Goal: Task Accomplishment & Management: Use online tool/utility

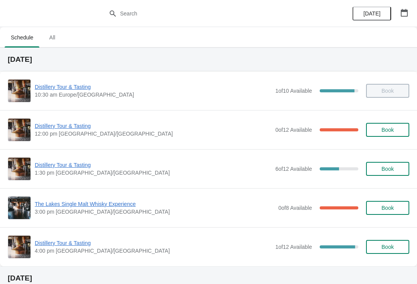
click at [68, 123] on span "Distillery Tour & Tasting" at bounding box center [153, 126] width 237 height 8
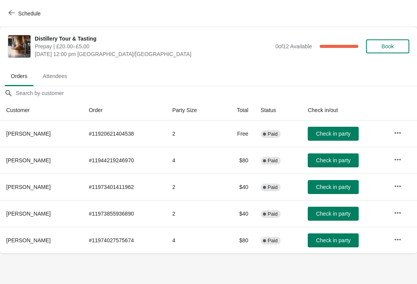
click at [337, 212] on span "Check in party" at bounding box center [333, 214] width 34 height 6
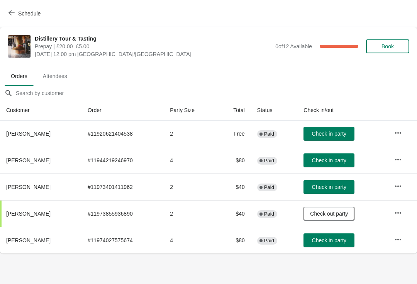
click at [340, 134] on span "Check in party" at bounding box center [329, 134] width 34 height 6
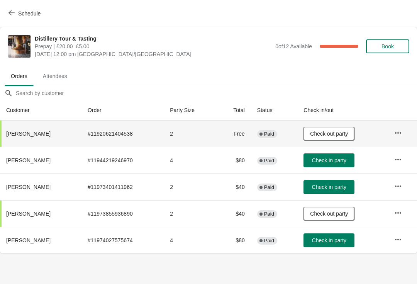
click at [347, 243] on span "Check in party" at bounding box center [329, 240] width 34 height 6
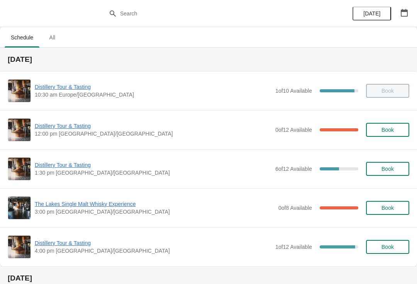
click at [66, 90] on span "Distillery Tour & Tasting" at bounding box center [153, 87] width 237 height 8
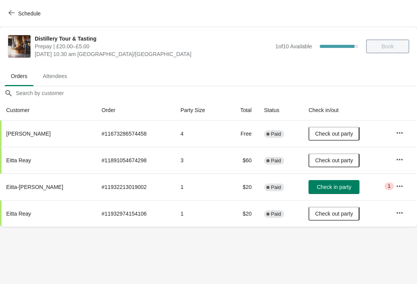
click at [25, 135] on span "Gary Kemp" at bounding box center [28, 134] width 44 height 6
click at [400, 134] on icon "button" at bounding box center [400, 133] width 8 height 8
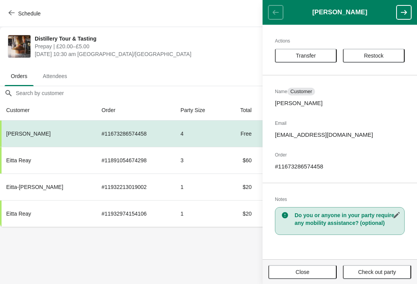
click at [184, 268] on body "Schedule Distillery Tour & Tasting Prepay | £20.00–£5.00 Sunday, August 17, 202…" at bounding box center [208, 142] width 417 height 284
click at [208, 10] on div "Schedule" at bounding box center [208, 13] width 417 height 27
click at [18, 14] on span "Schedule" at bounding box center [25, 13] width 31 height 7
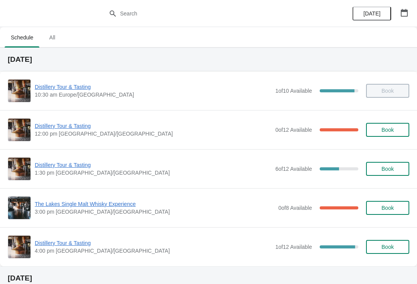
click at [56, 126] on span "Distillery Tour & Tasting" at bounding box center [153, 126] width 237 height 8
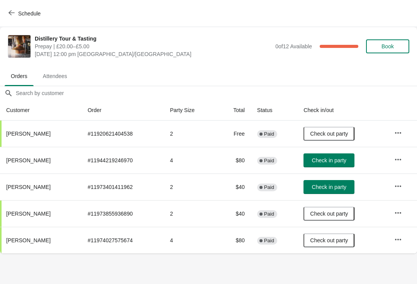
click at [323, 154] on button "Check in party" at bounding box center [329, 160] width 51 height 14
click at [13, 14] on icon "button" at bounding box center [12, 13] width 6 height 6
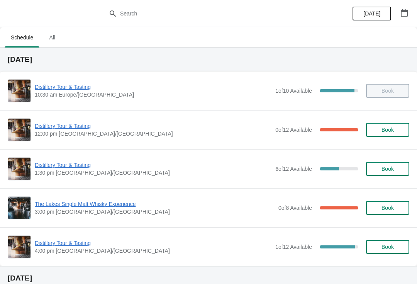
click at [70, 90] on span "Distillery Tour & Tasting" at bounding box center [153, 87] width 237 height 8
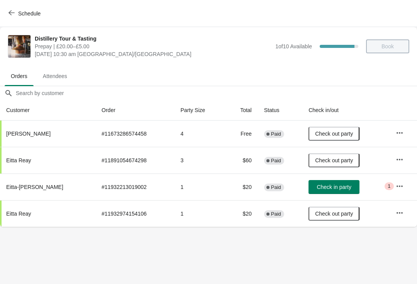
click at [398, 134] on icon "button" at bounding box center [400, 133] width 8 height 8
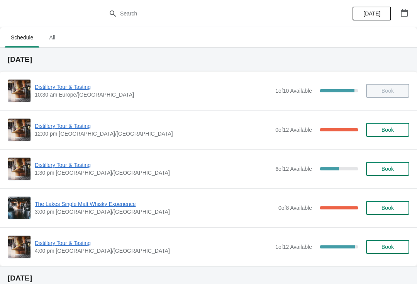
click at [407, 11] on icon "button" at bounding box center [404, 13] width 7 height 8
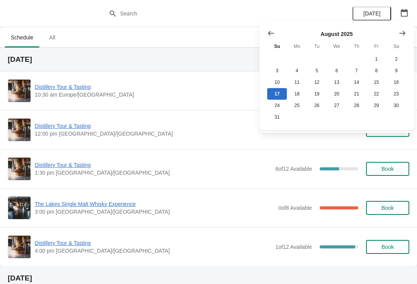
click at [399, 34] on icon "Show next month, September 2025" at bounding box center [403, 33] width 8 height 8
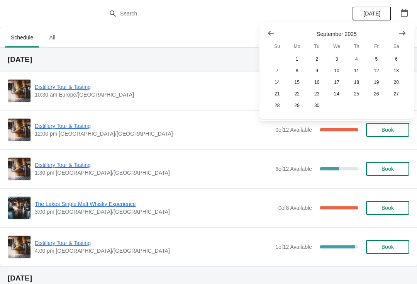
click at [404, 32] on icon "Show next month, October 2025" at bounding box center [403, 33] width 6 height 5
click at [396, 97] on button "25" at bounding box center [397, 94] width 20 height 12
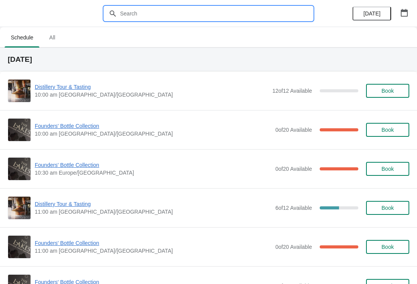
click at [143, 14] on input "text" at bounding box center [216, 14] width 193 height 14
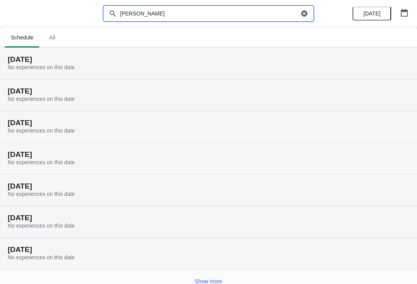
click at [165, 12] on input "Gary kemp" at bounding box center [209, 14] width 179 height 14
type input "G"
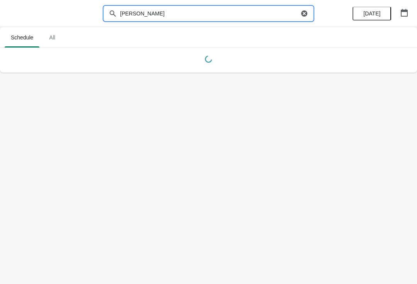
type input "Kempy"
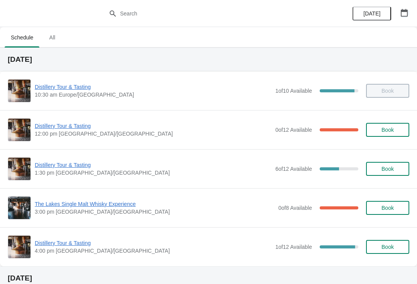
click at [407, 12] on icon "button" at bounding box center [404, 13] width 7 height 8
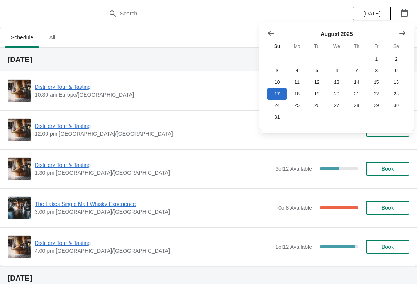
click at [413, 26] on div "August 2025 Su Mo Tu We Th Fr Sa 1 2 3 4 5 6 7 8 9 10 11 12 13 14 15 16 17 18 1…" at bounding box center [337, 76] width 155 height 109
click at [405, 33] on icon "Show next month, September 2025" at bounding box center [403, 33] width 6 height 5
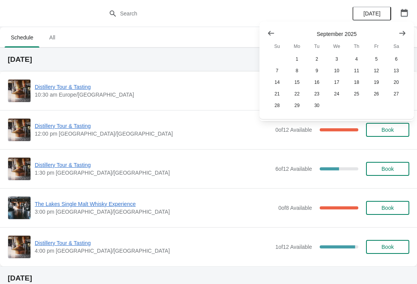
click at [401, 36] on icon "Show next month, October 2025" at bounding box center [403, 33] width 8 height 8
click at [394, 96] on button "25" at bounding box center [397, 94] width 20 height 12
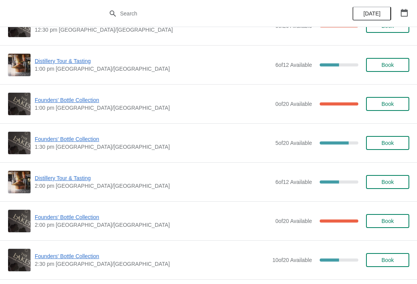
scroll to position [374, 0]
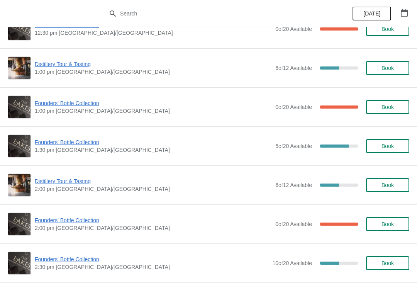
click at [60, 146] on span "Founders' Bottle Collection" at bounding box center [153, 142] width 237 height 8
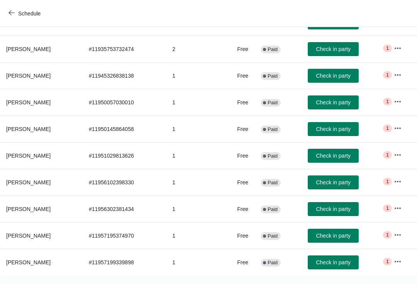
scroll to position [134, -2]
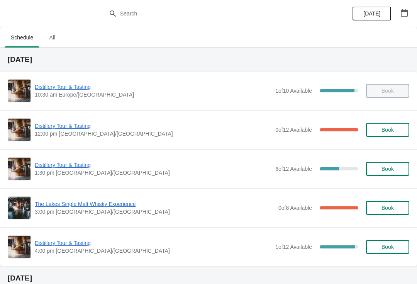
click at [406, 14] on icon "button" at bounding box center [405, 13] width 8 height 8
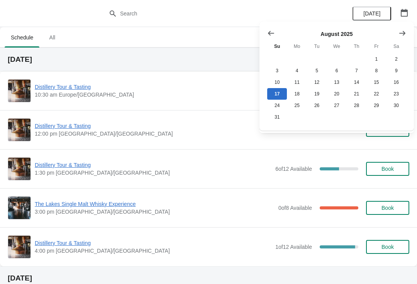
click at [398, 29] on button "Show next month, September 2025" at bounding box center [403, 33] width 14 height 14
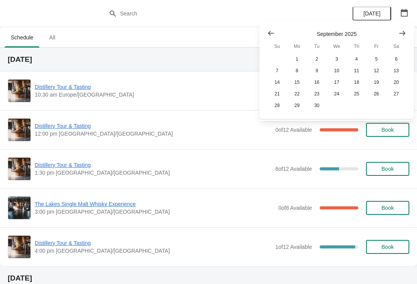
click at [402, 31] on icon "Show next month, October 2025" at bounding box center [403, 33] width 8 height 8
click at [393, 100] on button "25" at bounding box center [397, 94] width 20 height 12
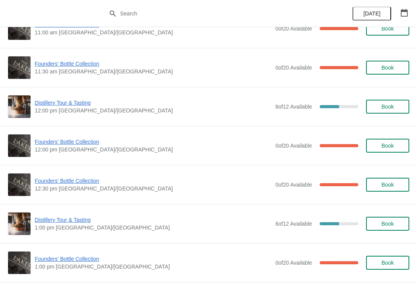
scroll to position [219, 0]
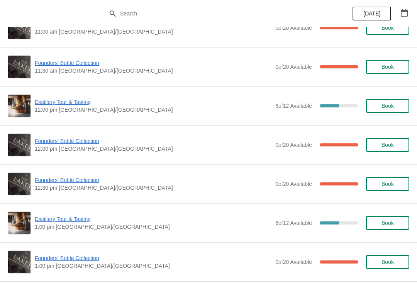
click at [66, 141] on span "Founders' Bottle Collection" at bounding box center [153, 141] width 237 height 8
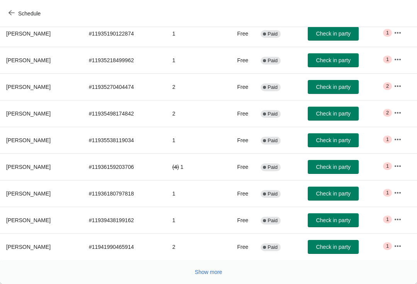
scroll to position [127, 0]
click at [210, 275] on span "Show more" at bounding box center [208, 272] width 27 height 6
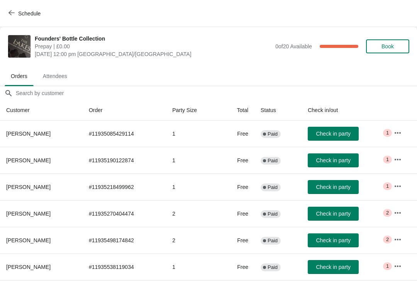
scroll to position [0, 0]
click at [12, 10] on icon "button" at bounding box center [12, 13] width 6 height 6
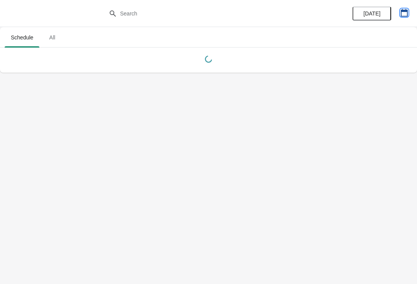
click at [401, 15] on icon "button" at bounding box center [405, 13] width 8 height 8
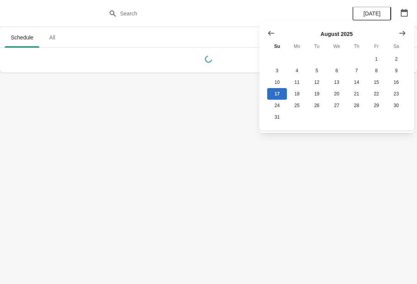
click at [399, 35] on icon "Show next month, September 2025" at bounding box center [403, 33] width 8 height 8
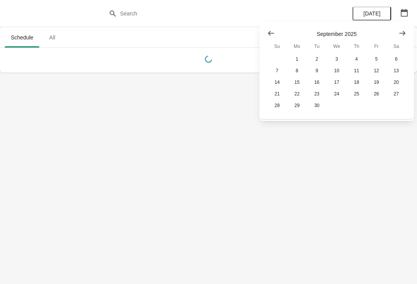
click at [400, 31] on icon "Show next month, October 2025" at bounding box center [403, 33] width 8 height 8
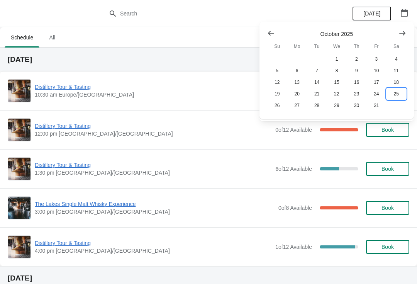
click at [399, 95] on button "25" at bounding box center [397, 94] width 20 height 12
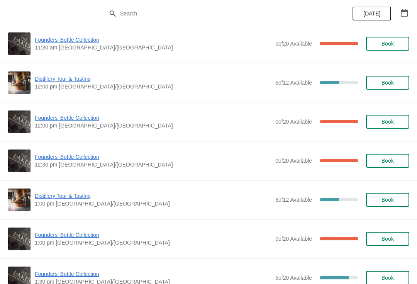
scroll to position [257, 0]
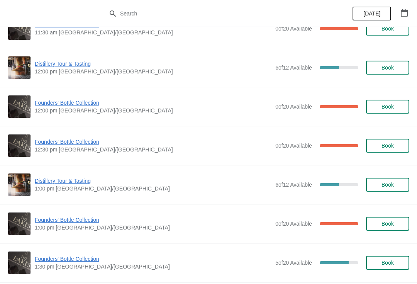
click at [75, 141] on span "Founders' Bottle Collection" at bounding box center [153, 142] width 237 height 8
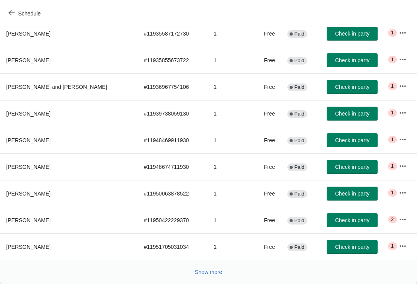
scroll to position [127, 0]
click at [211, 277] on button "Show more" at bounding box center [209, 272] width 34 height 14
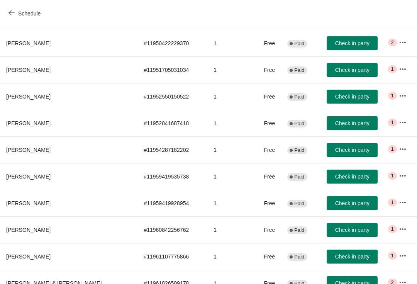
scroll to position [307, 0]
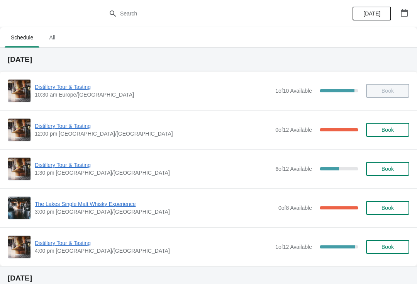
click at [403, 14] on icon "button" at bounding box center [405, 13] width 8 height 8
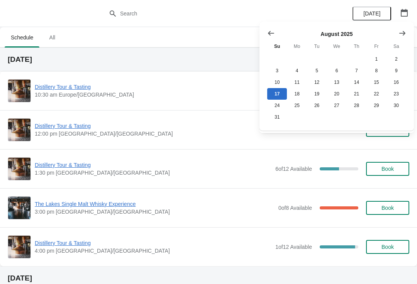
click at [408, 32] on button "Show next month, September 2025" at bounding box center [403, 33] width 14 height 14
click at [405, 37] on button "Show next month, September 2025" at bounding box center [403, 33] width 14 height 14
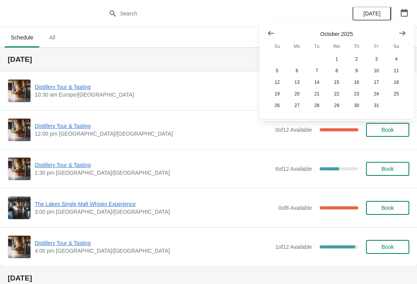
click at [408, 33] on button "Show next month, November 2025" at bounding box center [403, 33] width 14 height 14
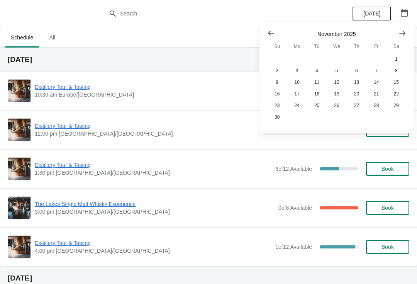
click at [269, 35] on icon "Show previous month, October 2025" at bounding box center [271, 33] width 8 height 8
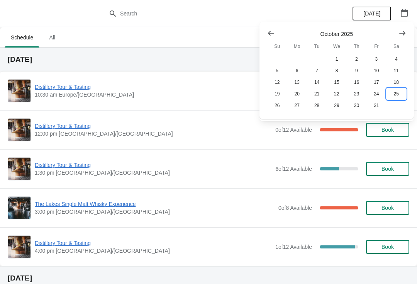
click at [398, 95] on button "25" at bounding box center [397, 94] width 20 height 12
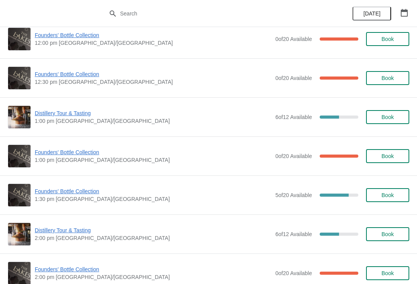
scroll to position [325, 0]
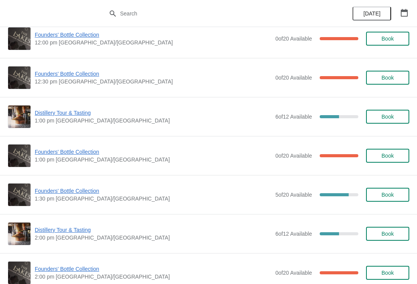
click at [74, 153] on span "Founders' Bottle Collection" at bounding box center [153, 152] width 237 height 8
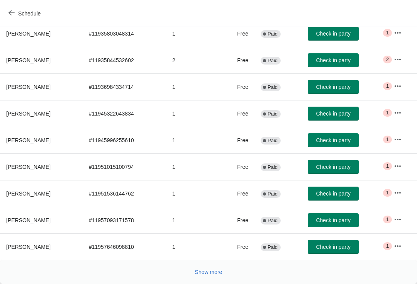
scroll to position [127, 0]
click at [215, 273] on span "Show more" at bounding box center [208, 272] width 27 height 6
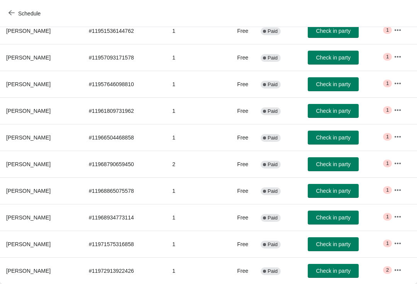
scroll to position [289, 0]
click at [14, 17] on button "Schedule" at bounding box center [25, 14] width 43 height 14
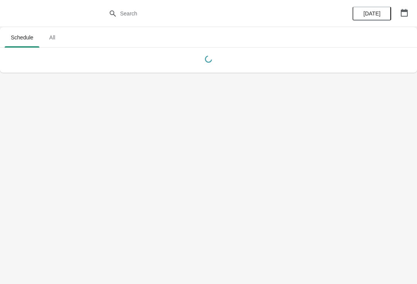
click at [410, 10] on button "button" at bounding box center [405, 13] width 14 height 14
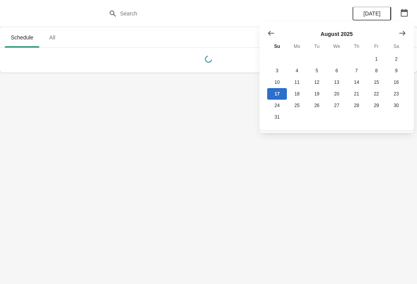
click at [405, 31] on icon "Show next month, September 2025" at bounding box center [403, 33] width 8 height 8
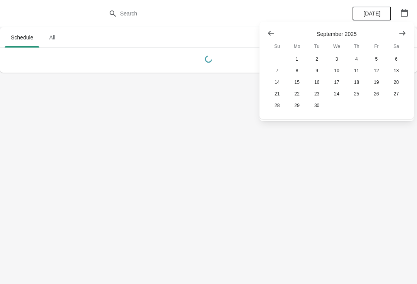
click at [405, 31] on icon "Show next month, October 2025" at bounding box center [403, 33] width 8 height 8
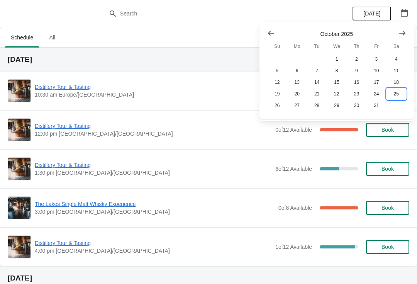
click at [397, 97] on button "25" at bounding box center [397, 94] width 20 height 12
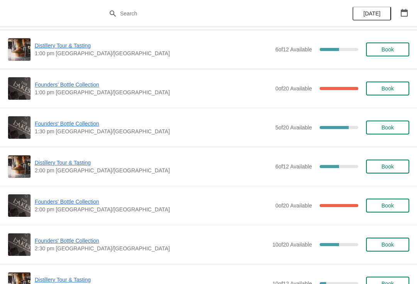
scroll to position [396, 0]
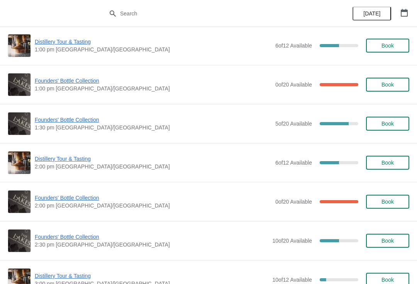
click at [77, 123] on span "Founders' Bottle Collection" at bounding box center [153, 120] width 237 height 8
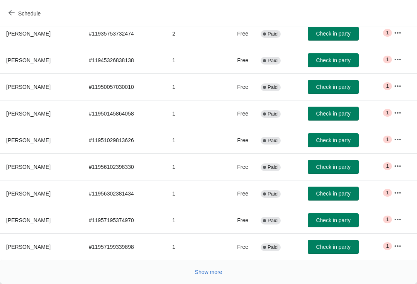
scroll to position [127, 0]
click at [216, 276] on button "Show more" at bounding box center [209, 272] width 34 height 14
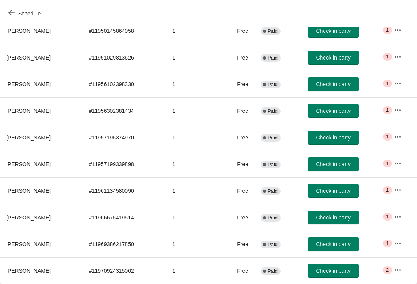
scroll to position [209, 0]
click at [8, 15] on button "Schedule" at bounding box center [25, 14] width 43 height 14
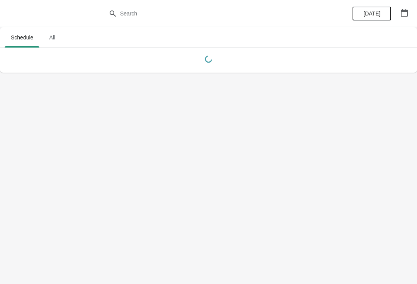
click at [407, 19] on button "button" at bounding box center [405, 13] width 14 height 14
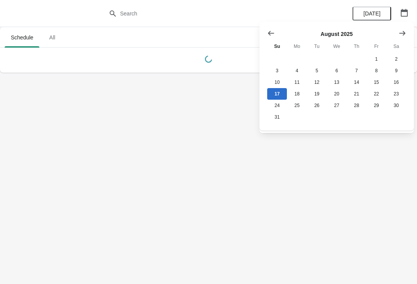
click at [396, 43] on th "Sa" at bounding box center [397, 46] width 20 height 14
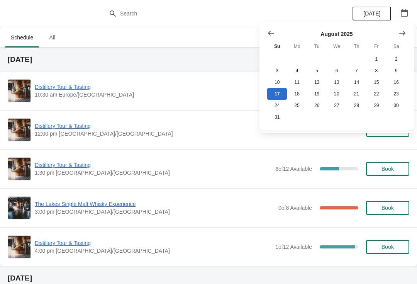
click at [402, 36] on icon "Show next month, September 2025" at bounding box center [403, 33] width 8 height 8
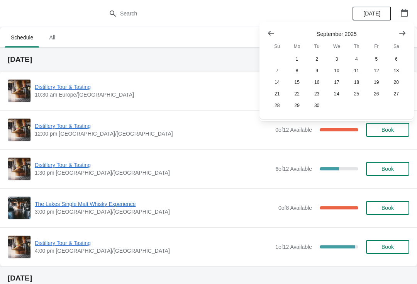
click at [404, 34] on icon "Show next month, October 2025" at bounding box center [403, 33] width 8 height 8
click at [400, 96] on button "25" at bounding box center [397, 94] width 20 height 12
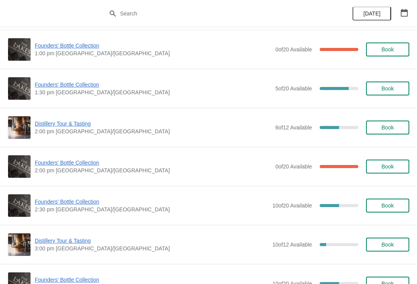
scroll to position [433, 0]
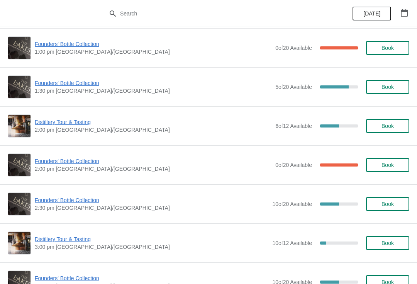
click at [69, 164] on span "Founders' Bottle Collection" at bounding box center [153, 161] width 237 height 8
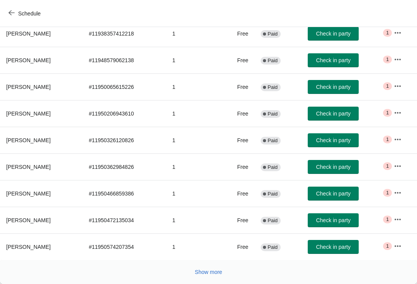
scroll to position [127, 0]
click at [213, 272] on span "Show more" at bounding box center [208, 272] width 27 height 6
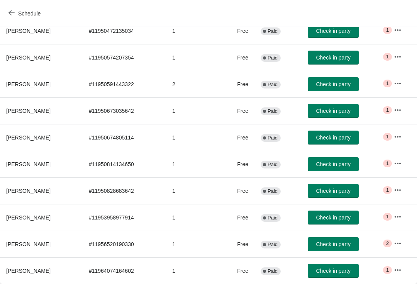
scroll to position [316, 0]
click at [13, 14] on icon "button" at bounding box center [12, 13] width 6 height 6
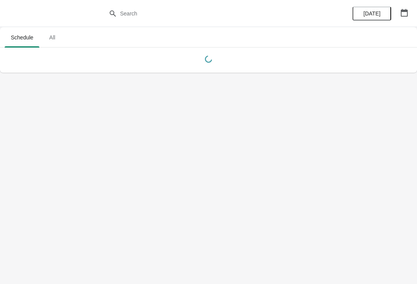
click at [411, 11] on button "button" at bounding box center [405, 13] width 14 height 14
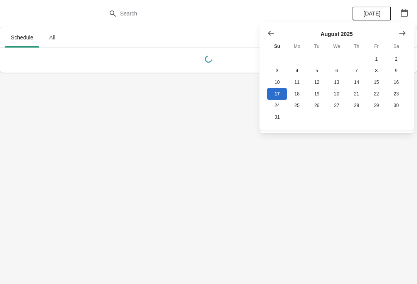
click at [405, 32] on icon "Show next month, September 2025" at bounding box center [403, 33] width 6 height 5
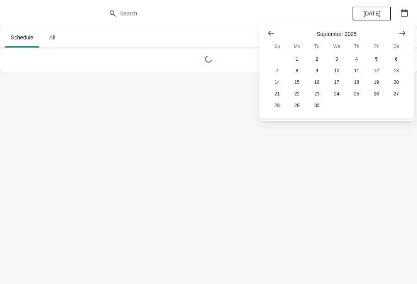
click at [404, 34] on icon "Show next month, October 2025" at bounding box center [403, 33] width 6 height 5
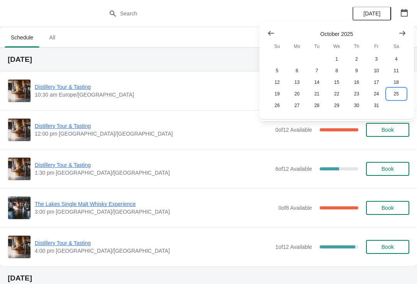
click at [400, 94] on button "25" at bounding box center [397, 94] width 20 height 12
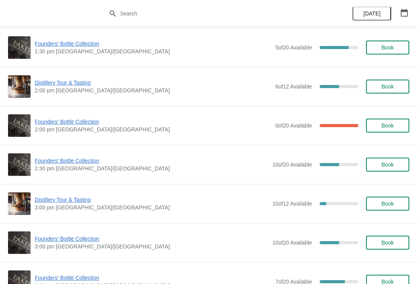
scroll to position [480, 0]
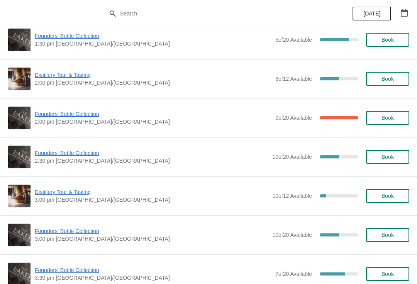
click at [70, 149] on span "Founders' Bottle Collection" at bounding box center [152, 153] width 234 height 8
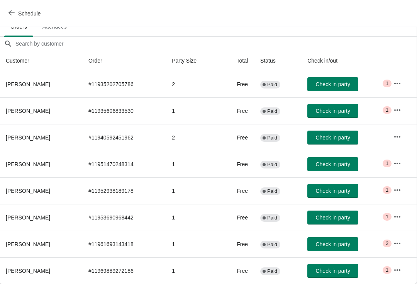
scroll to position [49, 0]
click at [7, 11] on button "Schedule" at bounding box center [25, 14] width 43 height 14
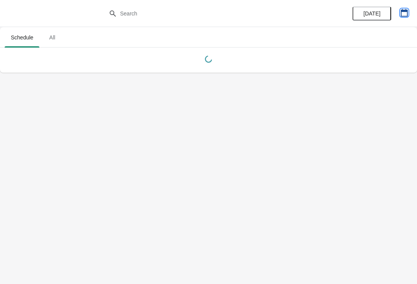
click at [405, 12] on icon "button" at bounding box center [405, 13] width 8 height 8
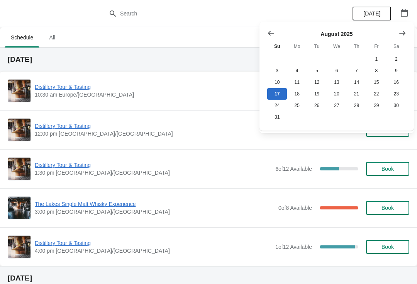
click at [403, 32] on icon "Show next month, September 2025" at bounding box center [403, 33] width 8 height 8
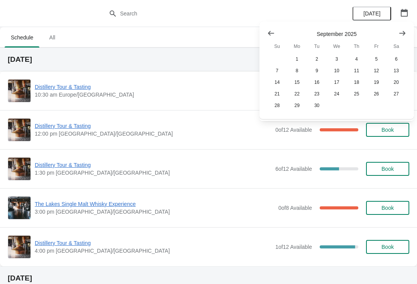
click at [405, 32] on icon "Show next month, October 2025" at bounding box center [403, 33] width 6 height 5
click at [395, 100] on button "25" at bounding box center [397, 94] width 20 height 12
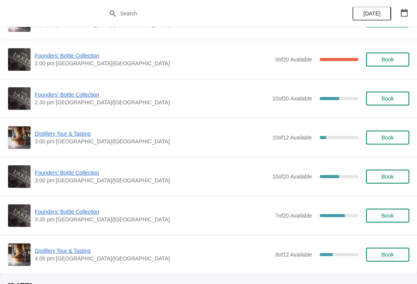
scroll to position [539, 0]
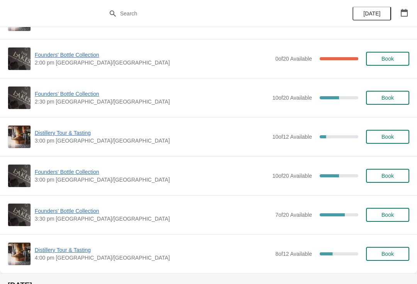
click at [70, 172] on span "Founders' Bottle Collection" at bounding box center [152, 172] width 234 height 8
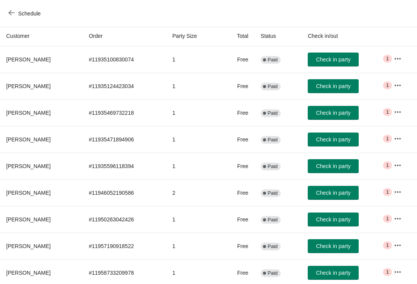
scroll to position [76, 0]
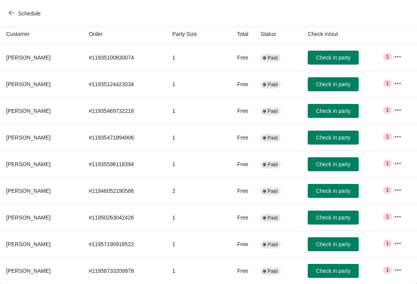
click at [7, 11] on button "Schedule" at bounding box center [25, 14] width 43 height 14
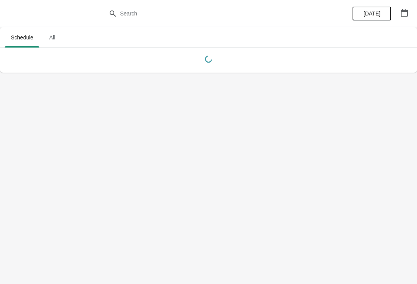
click at [406, 14] on icon "button" at bounding box center [405, 13] width 8 height 8
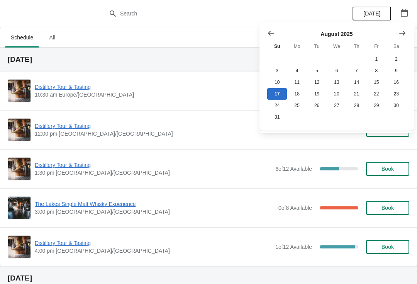
click at [408, 30] on button "Show next month, September 2025" at bounding box center [403, 33] width 14 height 14
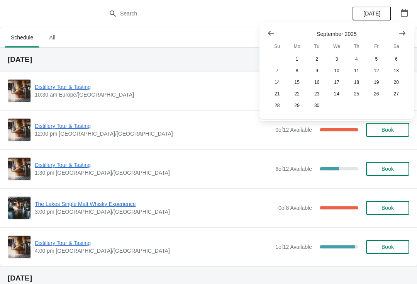
click at [406, 32] on icon "Show next month, October 2025" at bounding box center [403, 33] width 8 height 8
click at [398, 97] on button "25" at bounding box center [397, 94] width 20 height 12
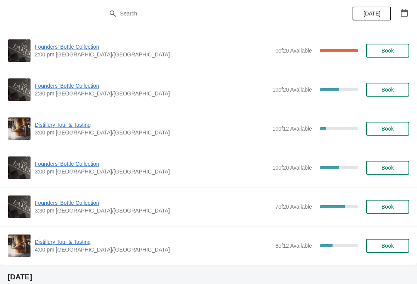
scroll to position [552, 0]
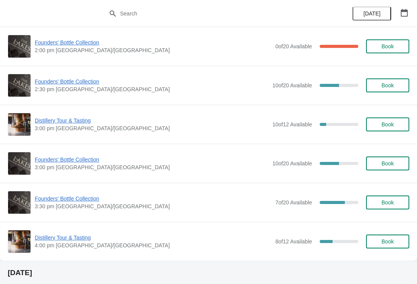
click at [90, 202] on span "Founders' Bottle Collection" at bounding box center [153, 199] width 237 height 8
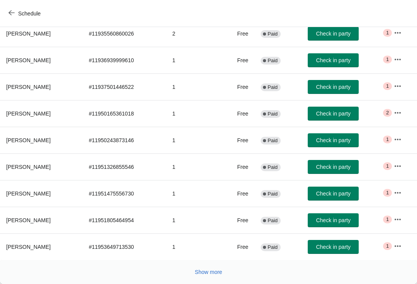
scroll to position [127, 0]
click at [9, 11] on icon "button" at bounding box center [12, 13] width 6 height 6
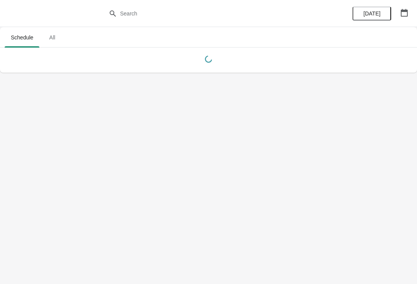
scroll to position [0, 0]
click at [407, 12] on icon "button" at bounding box center [405, 13] width 8 height 8
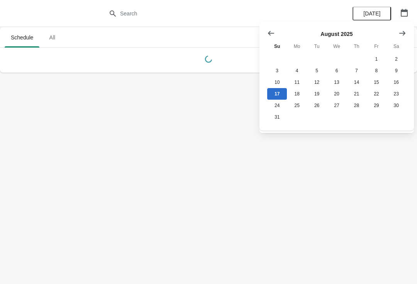
click at [407, 32] on button "Show next month, September 2025" at bounding box center [403, 33] width 14 height 14
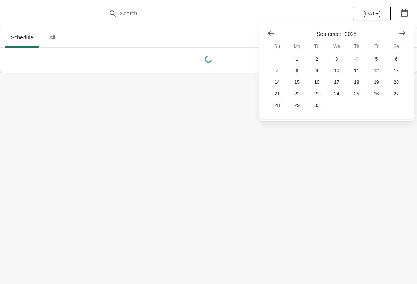
click at [405, 34] on icon "Show next month, October 2025" at bounding box center [403, 33] width 8 height 8
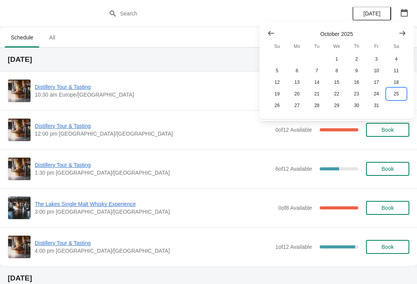
click at [400, 92] on button "25" at bounding box center [397, 94] width 20 height 12
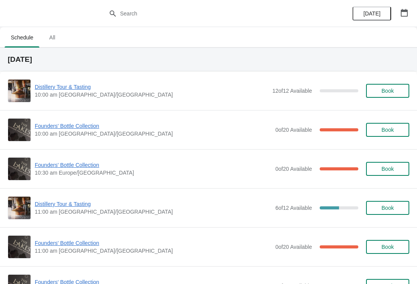
click at [78, 125] on span "Founders' Bottle Collection" at bounding box center [153, 126] width 237 height 8
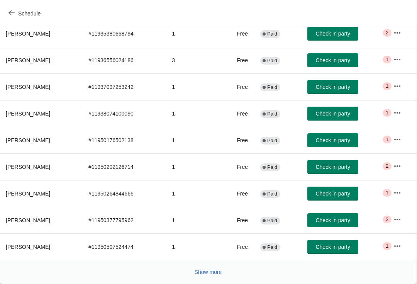
scroll to position [127, 0]
click at [209, 272] on span "Show more" at bounding box center [208, 272] width 27 height 6
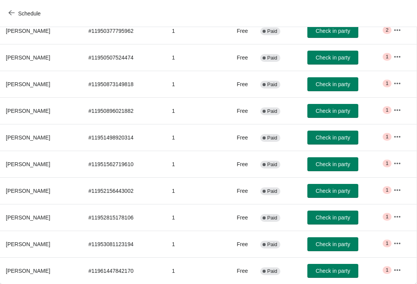
scroll to position [316, 0]
click at [8, 10] on button "Schedule" at bounding box center [25, 14] width 43 height 14
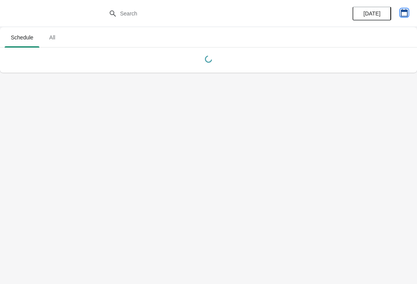
click at [406, 14] on icon "button" at bounding box center [405, 13] width 8 height 8
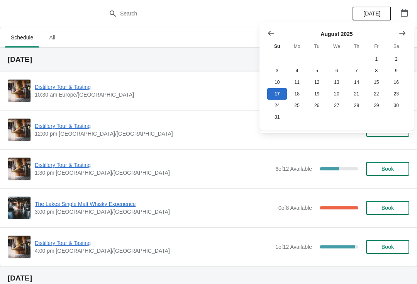
click at [408, 34] on button "Show next month, September 2025" at bounding box center [403, 33] width 14 height 14
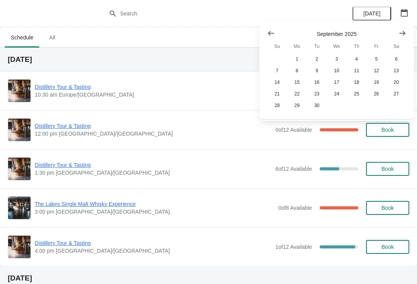
click at [405, 35] on icon "Show next month, October 2025" at bounding box center [403, 33] width 8 height 8
click at [402, 98] on button "25" at bounding box center [397, 94] width 20 height 12
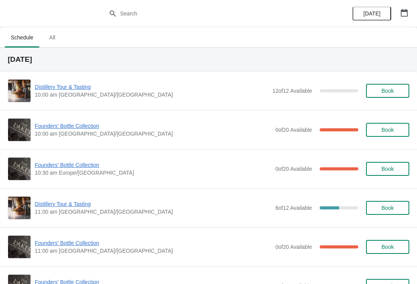
click at [84, 163] on span "Founders' Bottle Collection" at bounding box center [153, 165] width 237 height 8
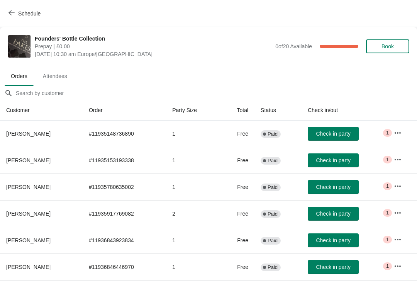
click at [395, 215] on icon "button" at bounding box center [398, 213] width 8 height 8
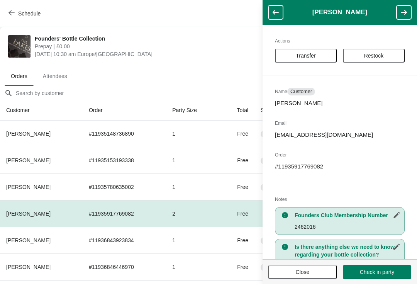
click at [304, 278] on button "Close" at bounding box center [303, 272] width 68 height 14
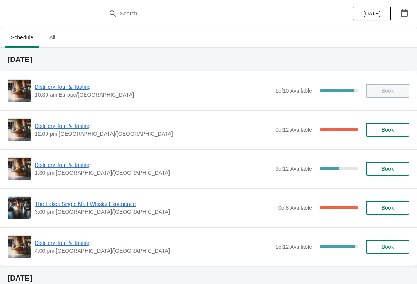
click at [71, 126] on span "Distillery Tour & Tasting" at bounding box center [153, 126] width 237 height 8
